Goal: Information Seeking & Learning: Learn about a topic

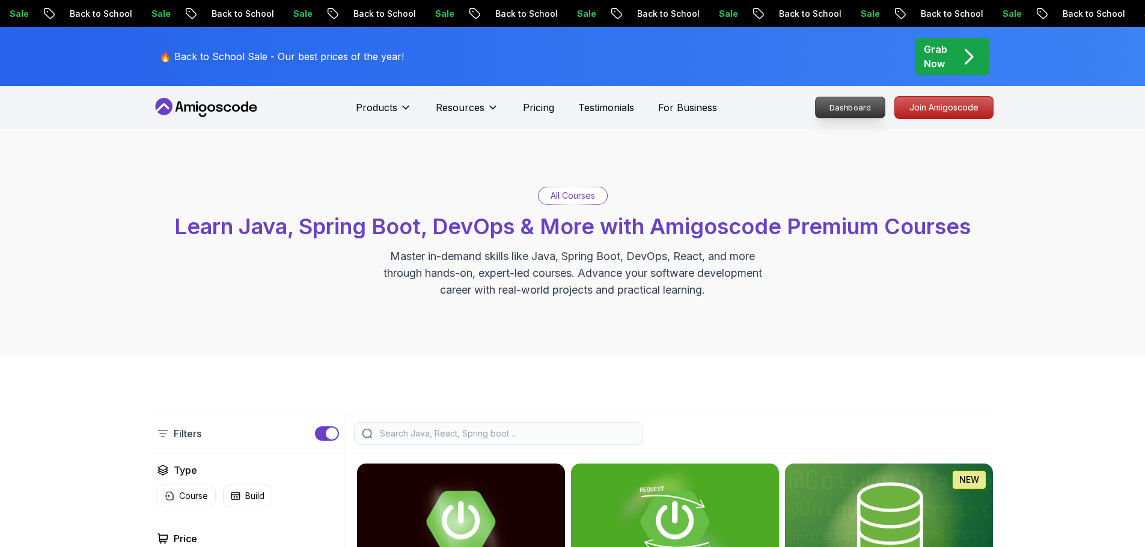
click at [863, 106] on p "Dashboard" at bounding box center [850, 107] width 69 height 20
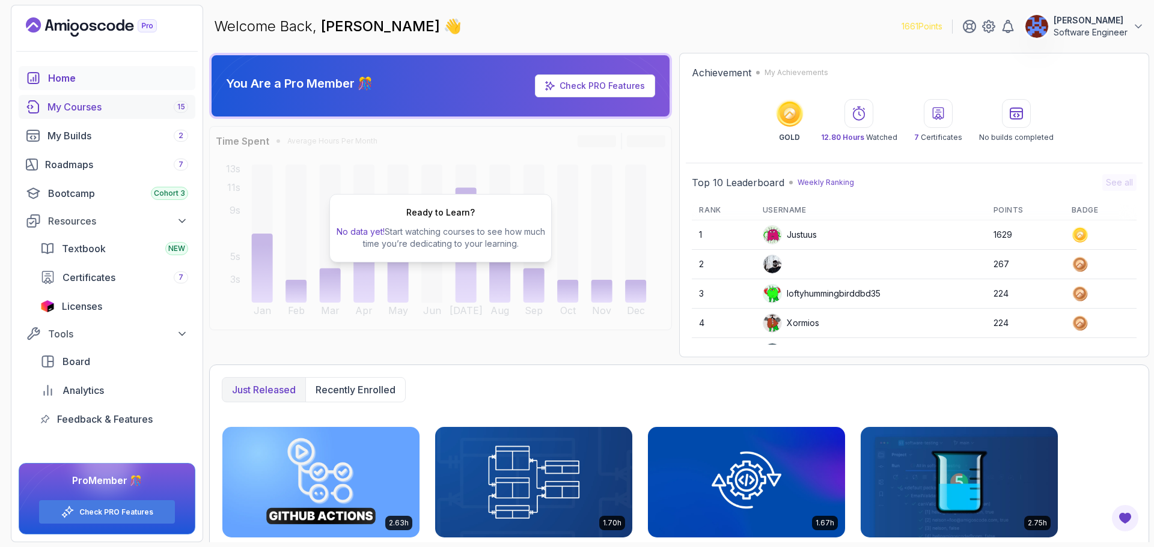
click at [87, 108] on div "My Courses 15" at bounding box center [117, 107] width 141 height 14
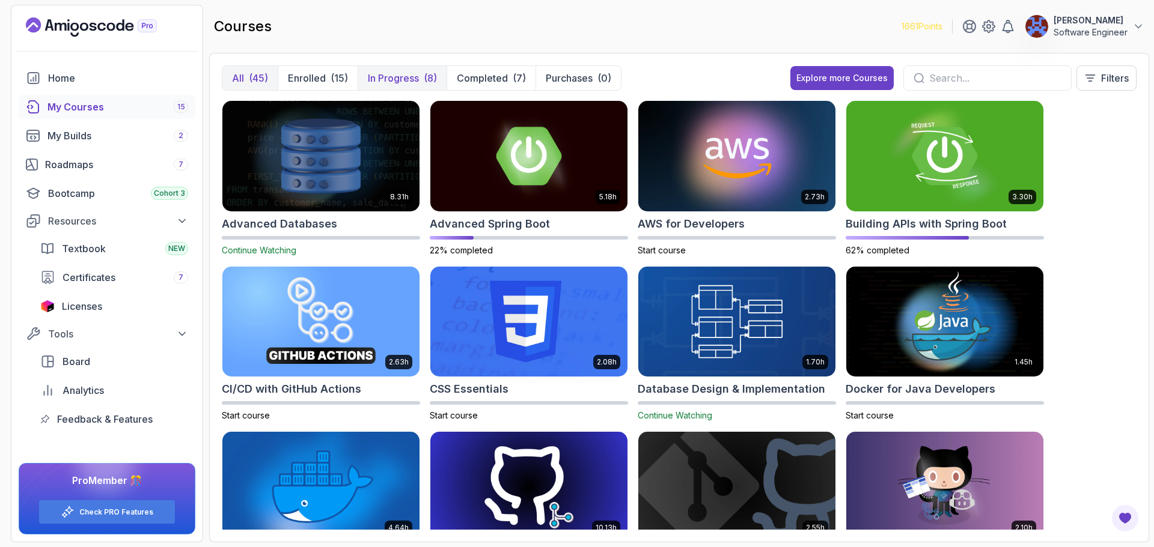
click at [394, 75] on p "In Progress" at bounding box center [393, 78] width 51 height 14
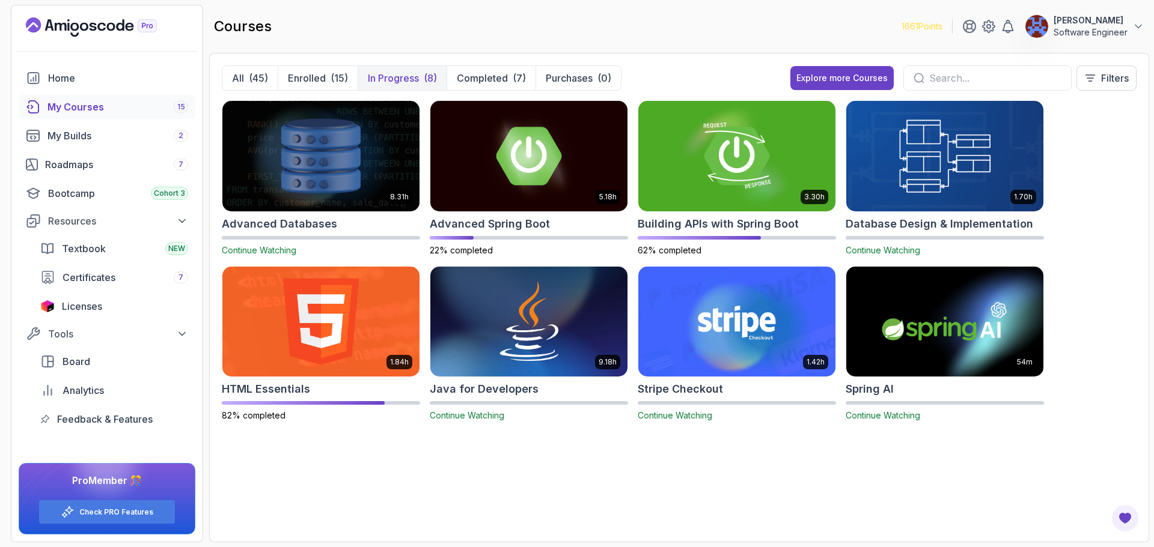
drag, startPoint x: 832, startPoint y: 470, endPoint x: 732, endPoint y: 520, distance: 111.5
click at [832, 470] on div "8.31h Advanced Databases Continue Watching 5.18h Advanced Spring Boot 22% compl…" at bounding box center [679, 315] width 915 height 430
click at [743, 511] on div "8.31h Advanced Databases Continue Watching 5.18h Advanced Spring Boot 22% compl…" at bounding box center [679, 315] width 915 height 430
click at [986, 455] on div "8.31h Advanced Databases Continue Watching 5.18h Advanced Spring Boot 22% compl…" at bounding box center [679, 315] width 915 height 430
